Goal: Find specific page/section: Find specific page/section

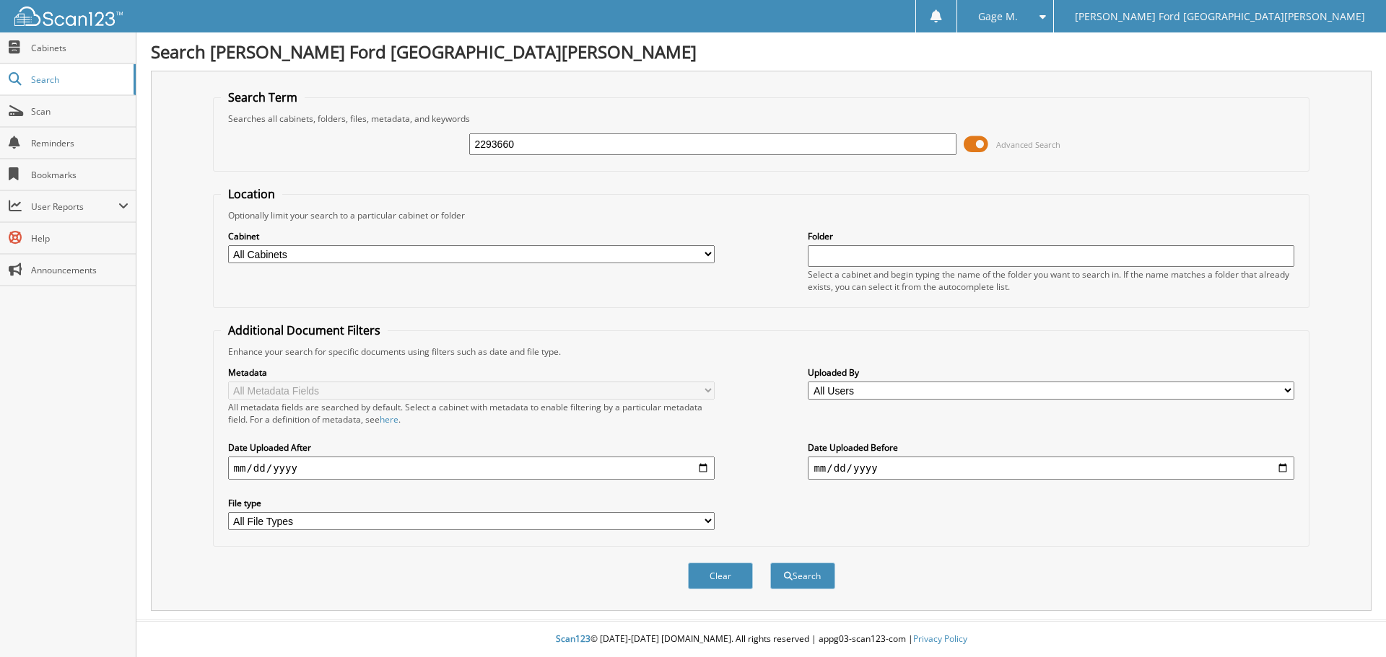
type input "2293660"
click at [770, 563] on button "Search" at bounding box center [802, 576] width 65 height 27
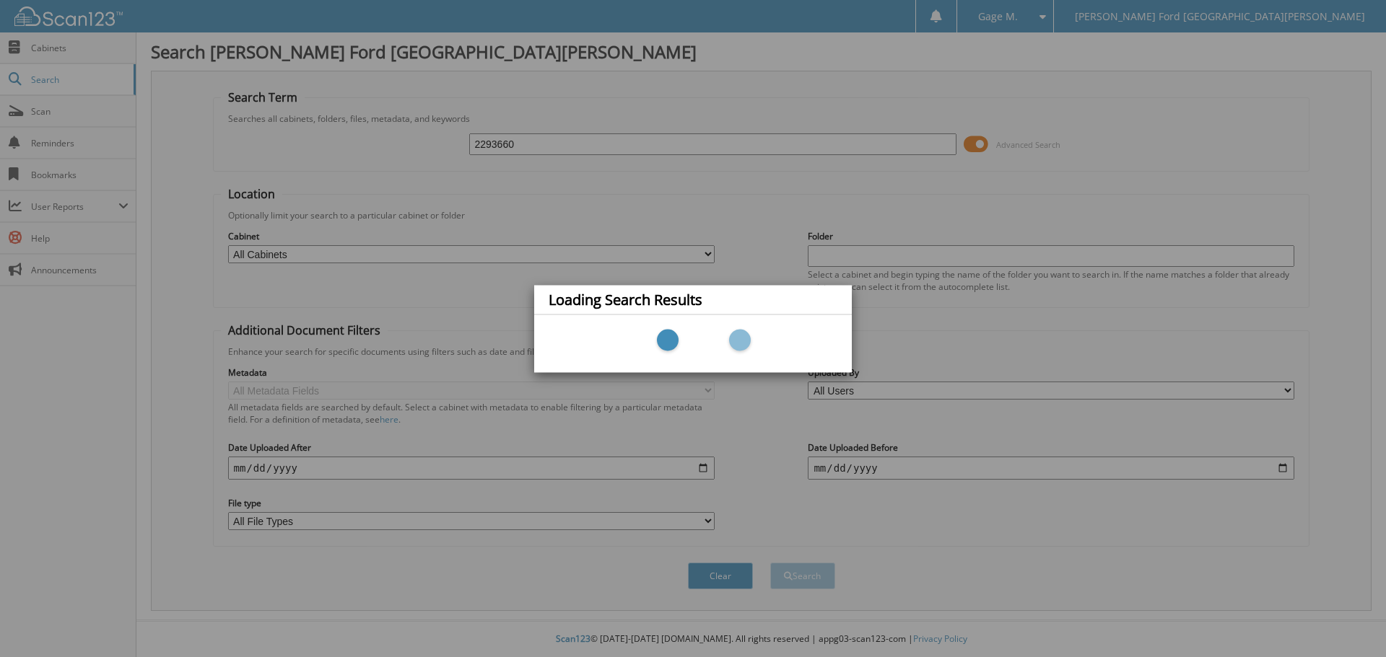
click at [497, 148] on div "Loading Search Results" at bounding box center [693, 328] width 1386 height 657
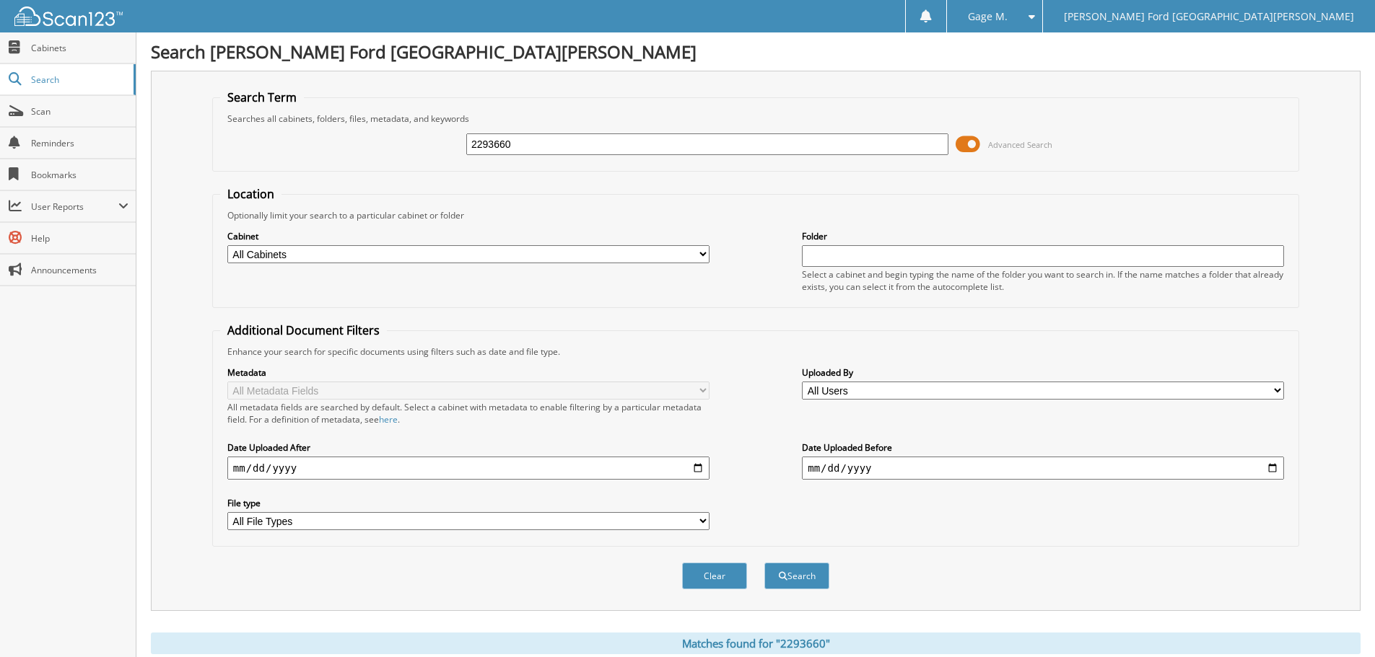
click at [479, 141] on input "2293660" at bounding box center [707, 145] width 482 height 22
type input "2593660"
click at [764, 563] on button "Search" at bounding box center [796, 576] width 65 height 27
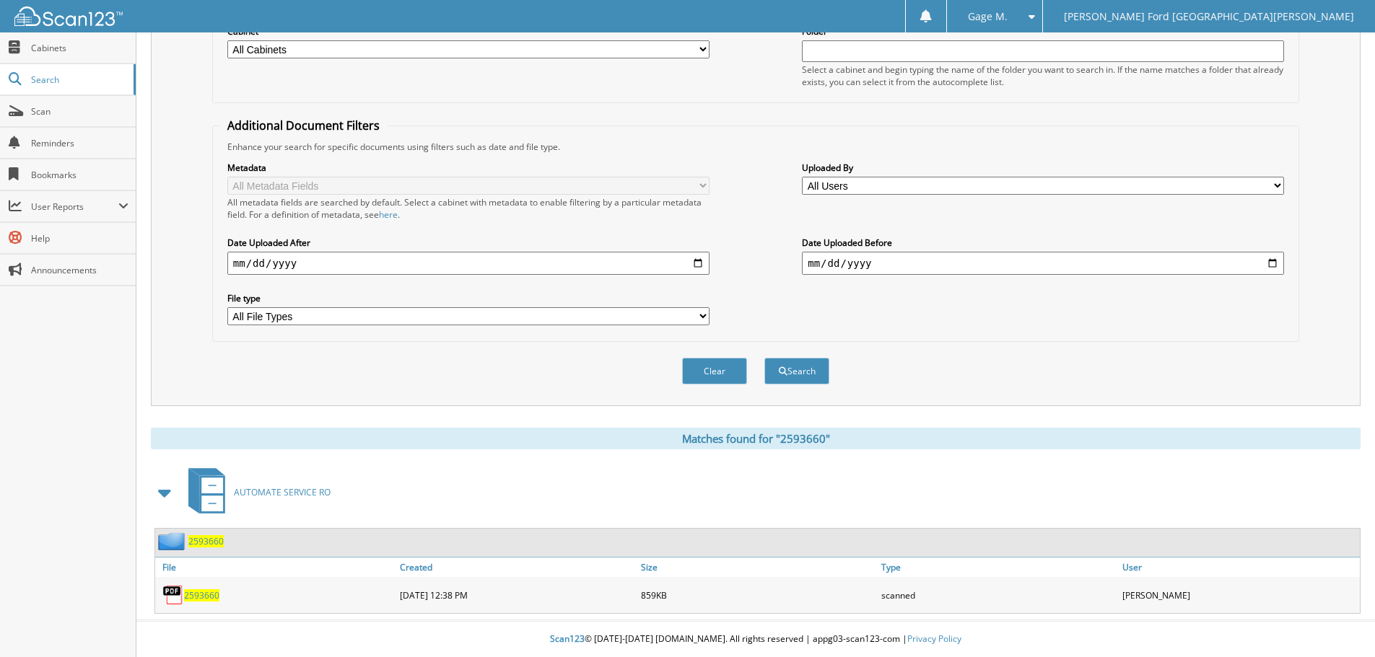
scroll to position [206, 0]
click at [194, 592] on span "2593660" at bounding box center [201, 596] width 35 height 12
